Goal: Transaction & Acquisition: Purchase product/service

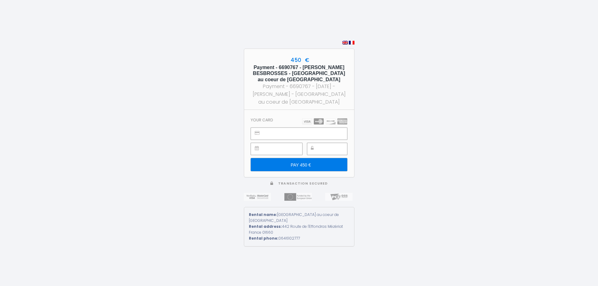
click at [318, 165] on input "PAY 450 €" at bounding box center [299, 164] width 96 height 13
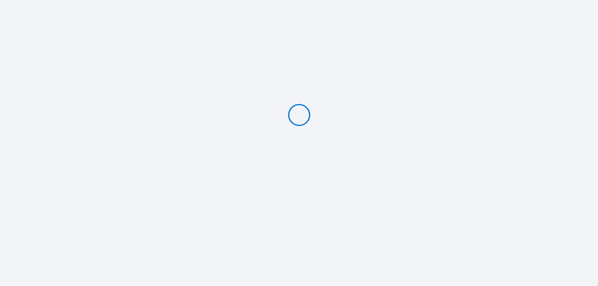
type input "PAY 450 €"
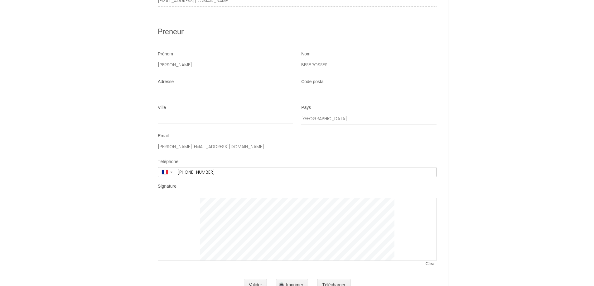
scroll to position [1143, 0]
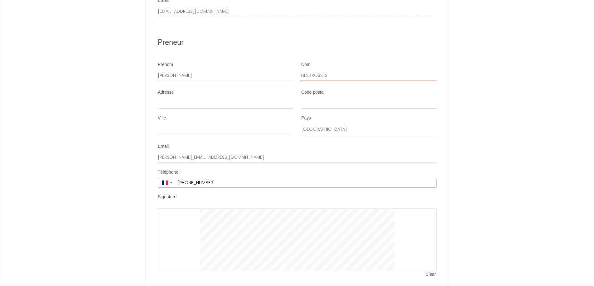
click at [304, 70] on input "BESBROSSES" at bounding box center [368, 75] width 135 height 11
click at [406, 254] on div at bounding box center [297, 240] width 279 height 63
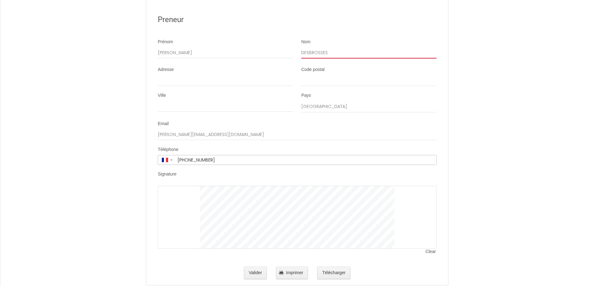
scroll to position [1174, 0]
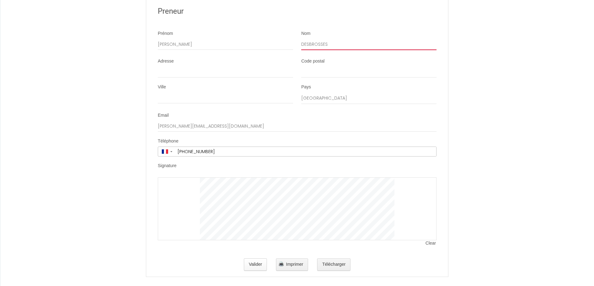
type input "DESBROSSES"
click at [250, 261] on button "Valider" at bounding box center [255, 265] width 23 height 12
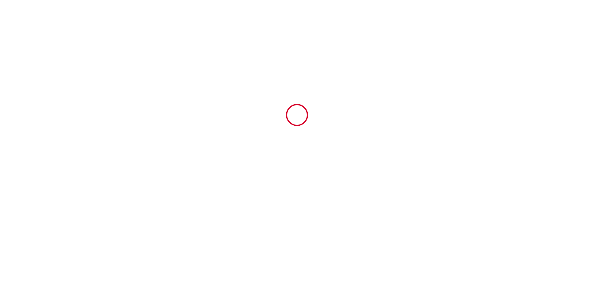
scroll to position [0, 0]
type input "12"
type input "137"
type input "301"
